Goal: Task Accomplishment & Management: Manage account settings

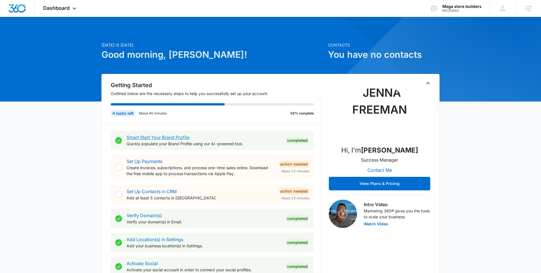
click at [156, 136] on link "Smart Start Your Brand Profile" at bounding box center [157, 137] width 63 height 6
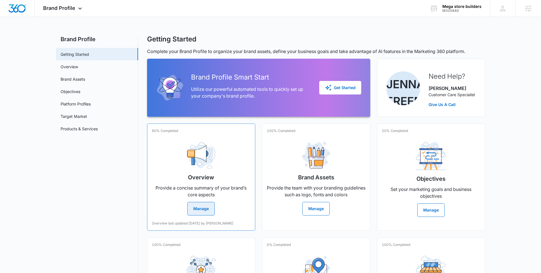
click at [195, 161] on img at bounding box center [201, 155] width 28 height 27
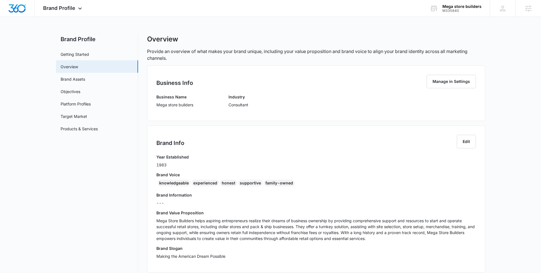
click at [155, 104] on div "Business Info Manage in Settings Business Name Mega store builders Industry Con…" at bounding box center [316, 92] width 338 height 55
drag, startPoint x: 156, startPoint y: 105, endPoint x: 179, endPoint y: 118, distance: 26.4
click at [179, 119] on div "Business Info Manage in Settings Business Name Mega store builders Industry Con…" at bounding box center [316, 92] width 338 height 55
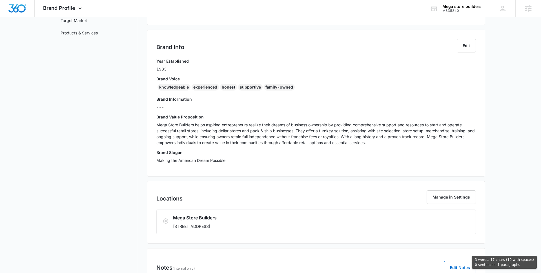
scroll to position [131, 0]
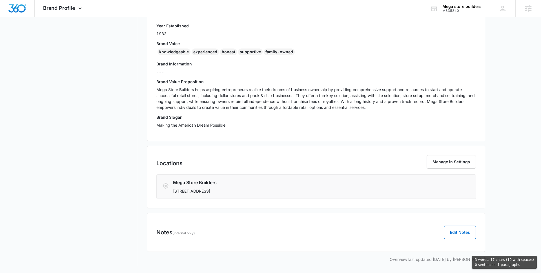
click at [257, 192] on p "2395 Prince Street, Conway, AR 72034" at bounding box center [289, 191] width 233 height 6
copy div "Mega store builders Industry Consultant Brand Info Edit Year Established 1983 B…"
